Goal: Find specific page/section: Find specific page/section

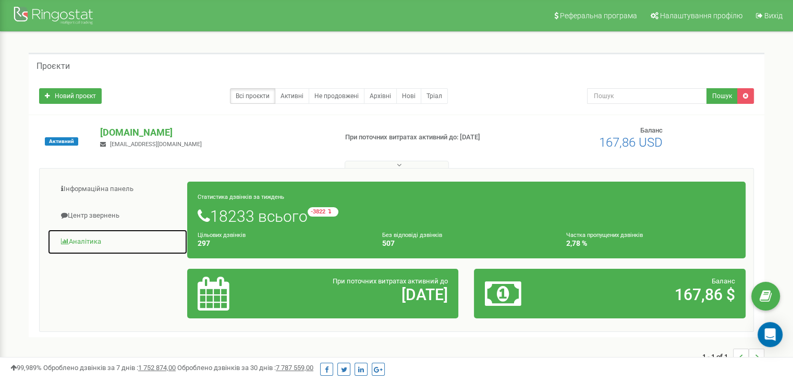
click at [68, 247] on link "Аналiтика" at bounding box center [117, 242] width 140 height 26
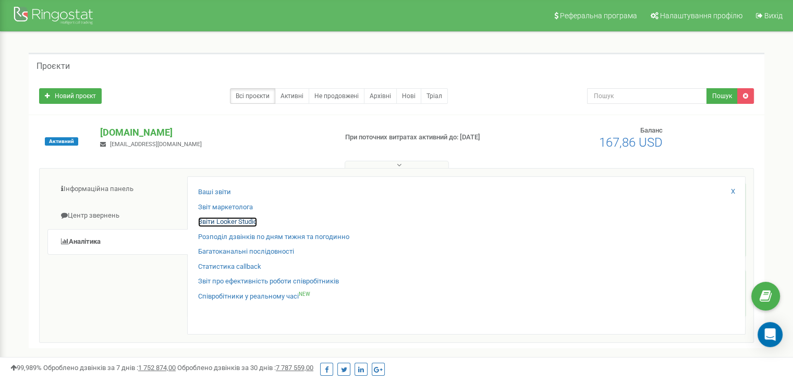
click at [227, 220] on link "Звіти Looker Studio" at bounding box center [227, 222] width 59 height 10
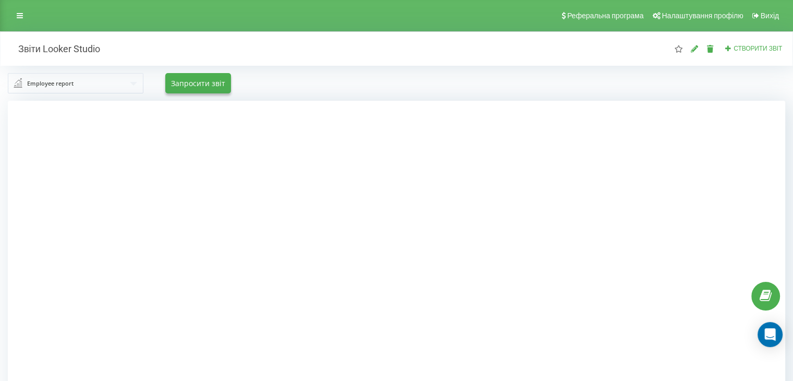
click at [81, 85] on input "text" at bounding box center [76, 83] width 135 height 19
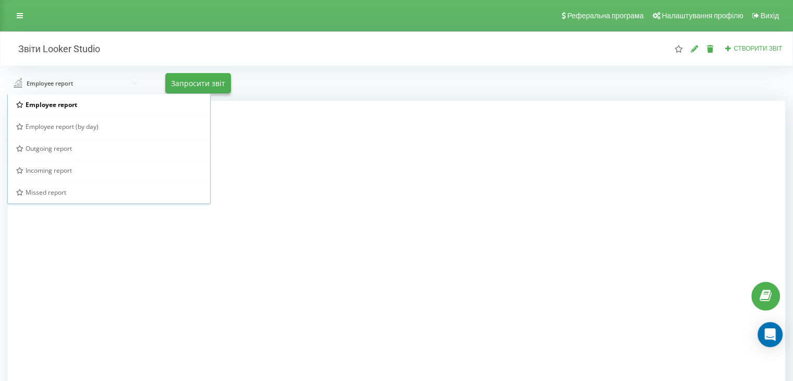
click at [88, 127] on span "Employee report (by day)" at bounding box center [62, 126] width 73 height 9
